Goal: Task Accomplishment & Management: Manage account settings

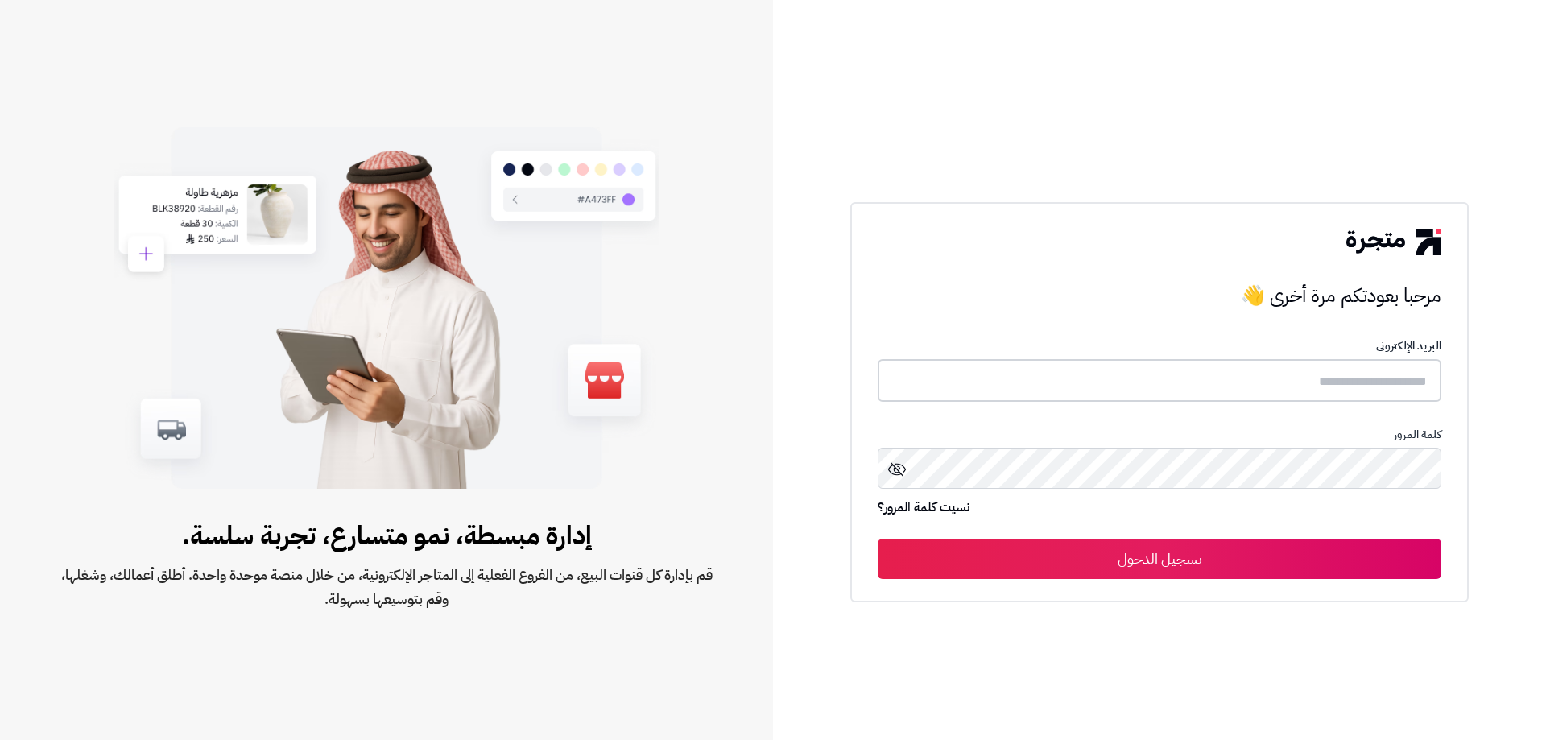
type input "**********"
click at [1215, 555] on button "تسجيل الدخول" at bounding box center [1160, 558] width 564 height 40
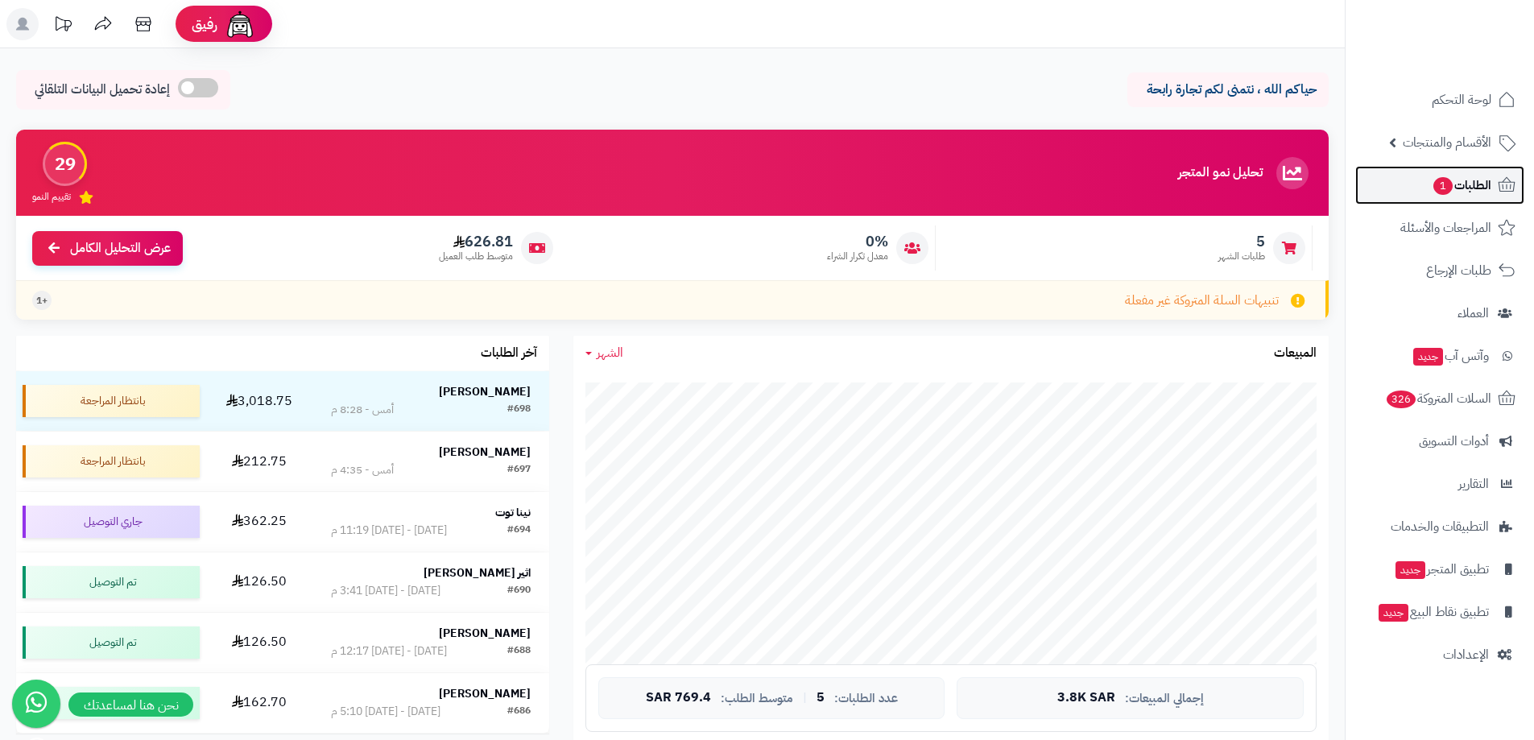
click at [1439, 183] on span "1" at bounding box center [1444, 186] width 20 height 19
click at [1439, 183] on span "1" at bounding box center [1443, 185] width 21 height 19
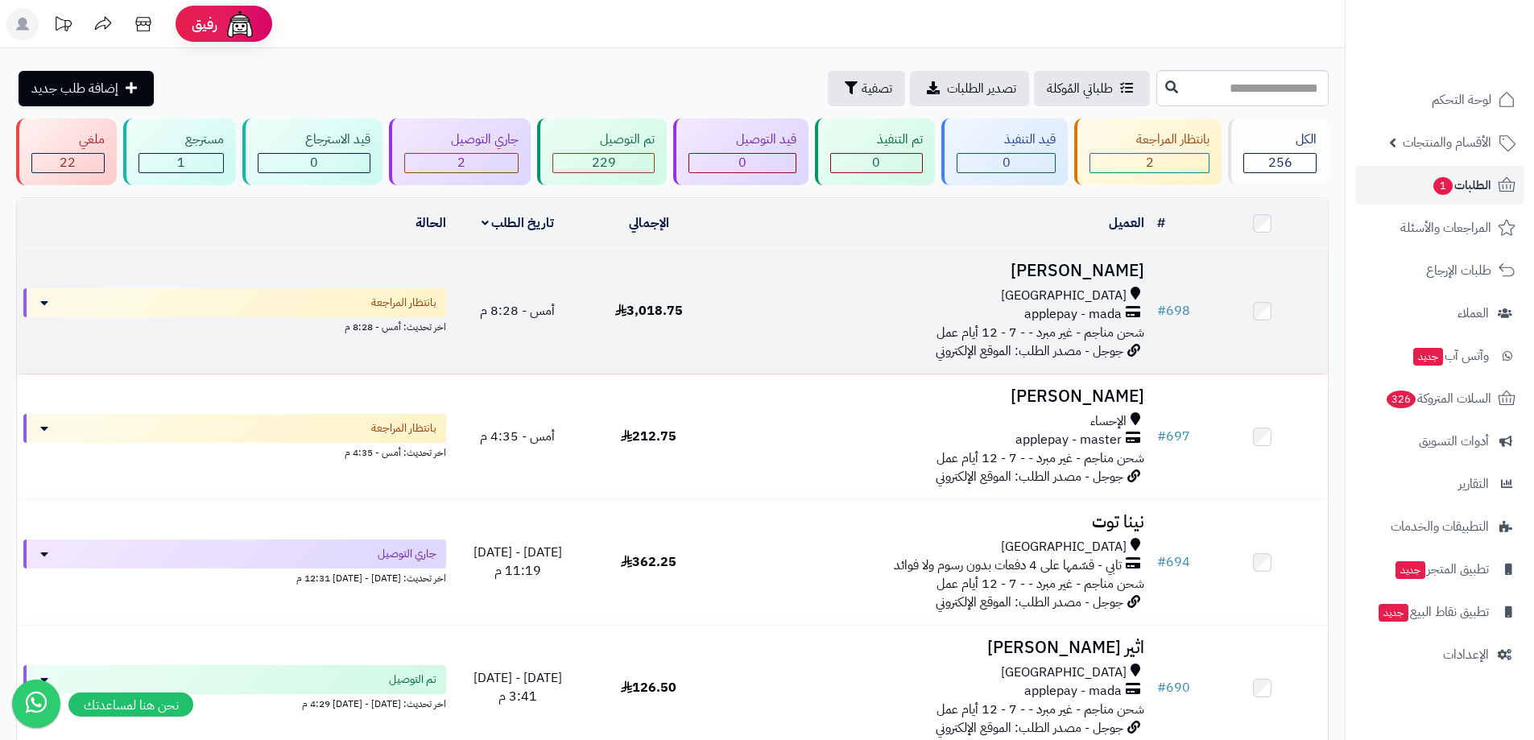
click at [890, 297] on div "[GEOGRAPHIC_DATA]" at bounding box center [933, 296] width 424 height 19
click at [890, 297] on div "جدة" at bounding box center [933, 296] width 424 height 19
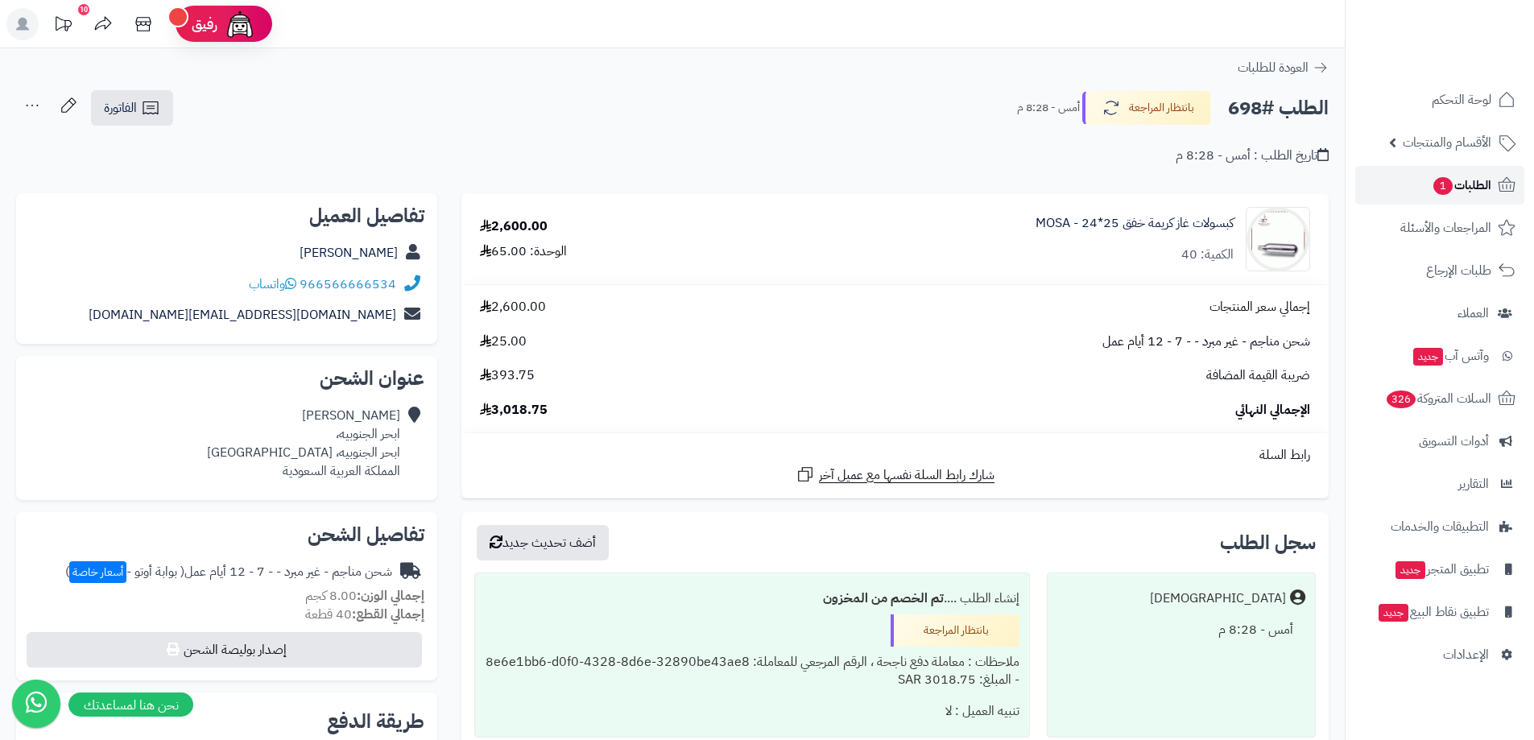
click at [1471, 192] on span "الطلبات 1" at bounding box center [1462, 185] width 60 height 23
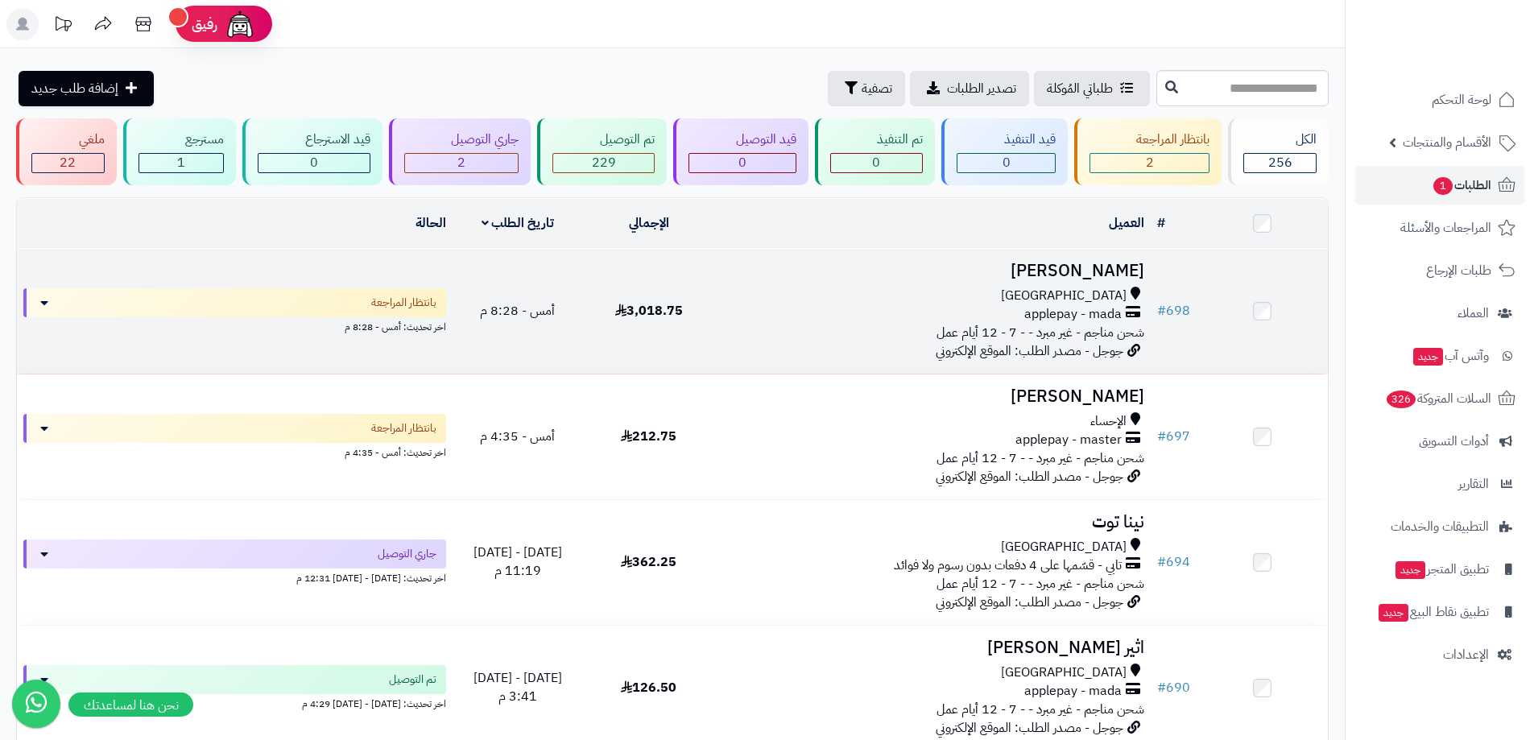
click at [932, 300] on div "[GEOGRAPHIC_DATA]" at bounding box center [933, 296] width 424 height 19
